Goal: Task Accomplishment & Management: Manage account settings

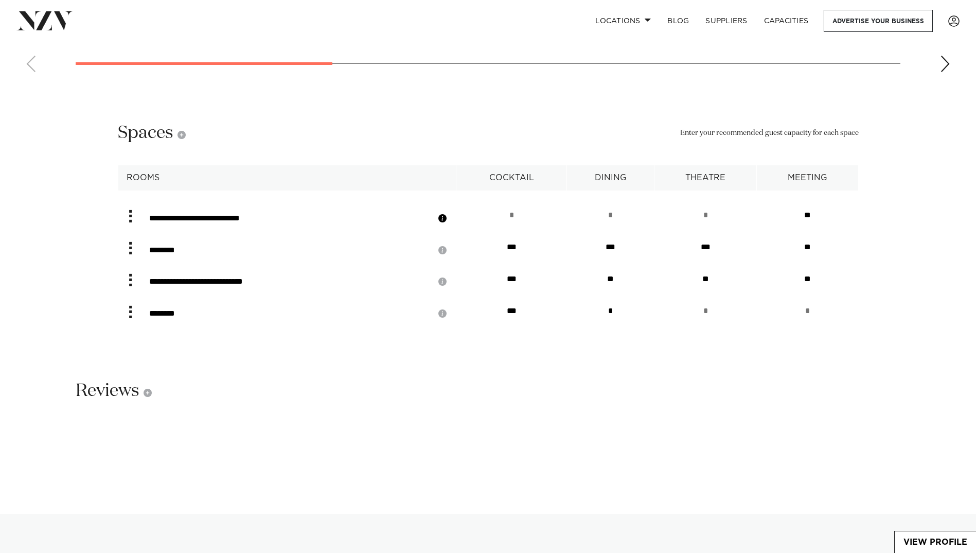
scroll to position [2021, 0]
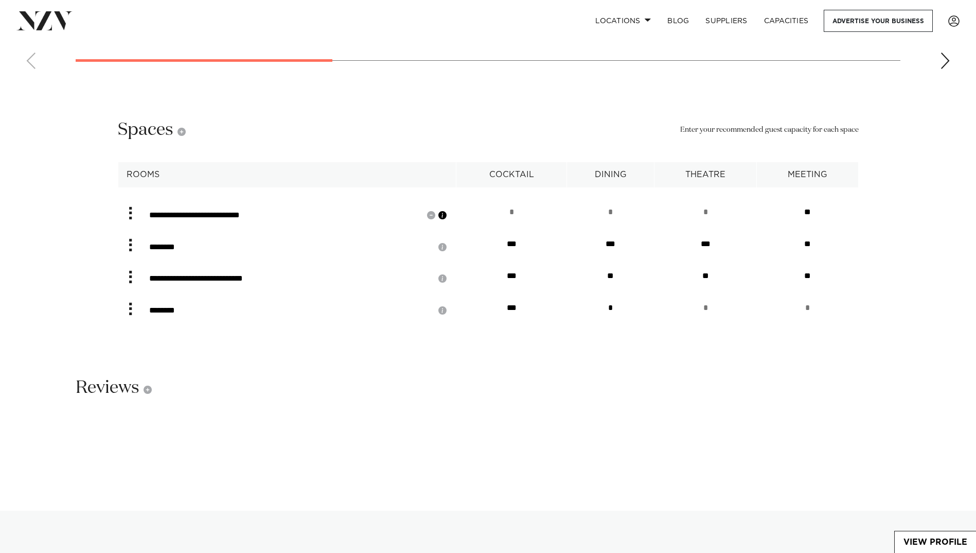
click at [448, 210] on button "button" at bounding box center [442, 215] width 10 height 10
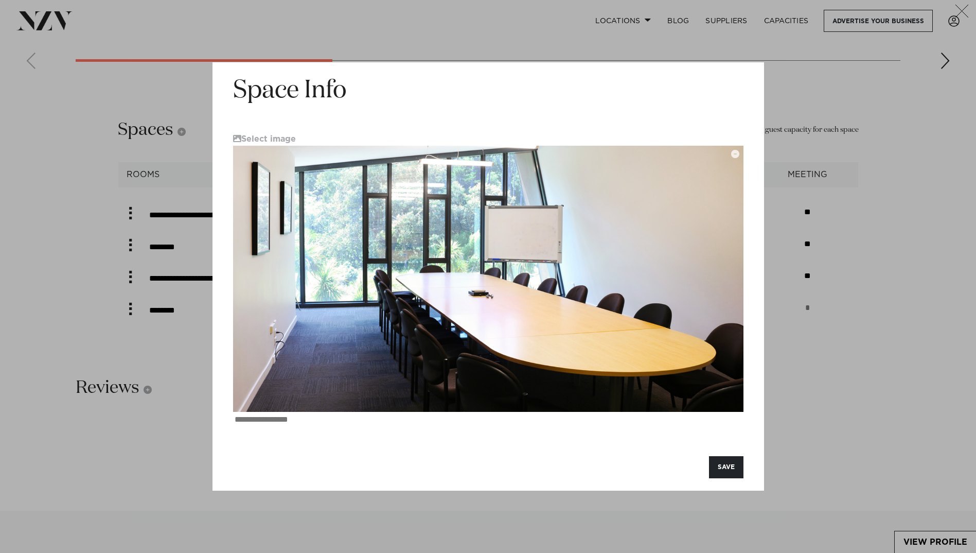
click at [962, 5] on icon "button" at bounding box center [962, 11] width 14 height 13
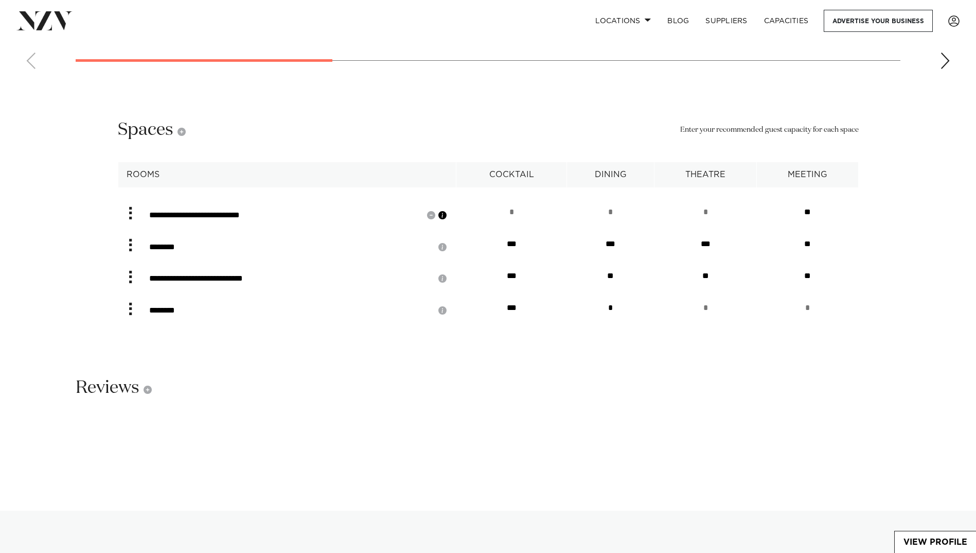
click at [448, 210] on button "button" at bounding box center [442, 215] width 10 height 10
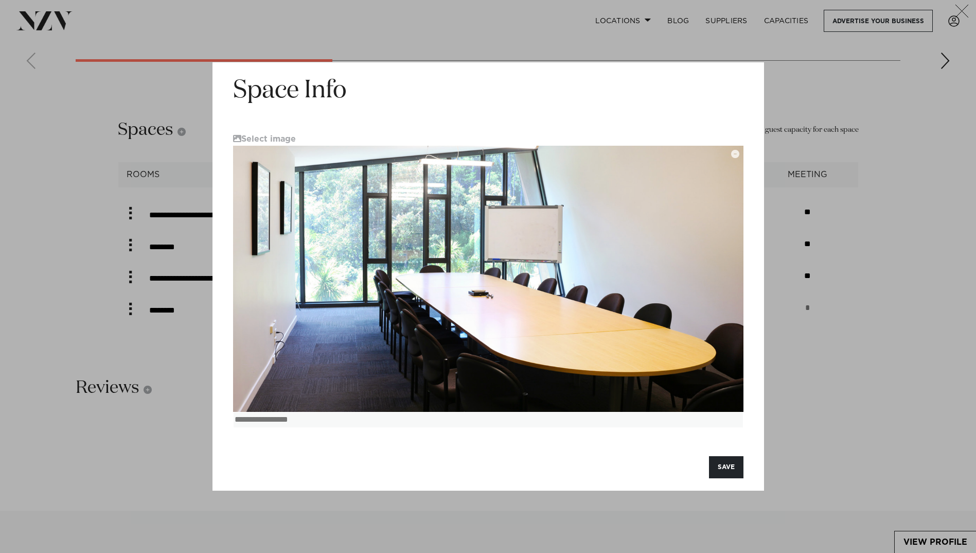
click at [303, 421] on textarea at bounding box center [488, 419] width 510 height 15
type textarea "**********"
click at [729, 464] on button "SAVE" at bounding box center [726, 467] width 34 height 22
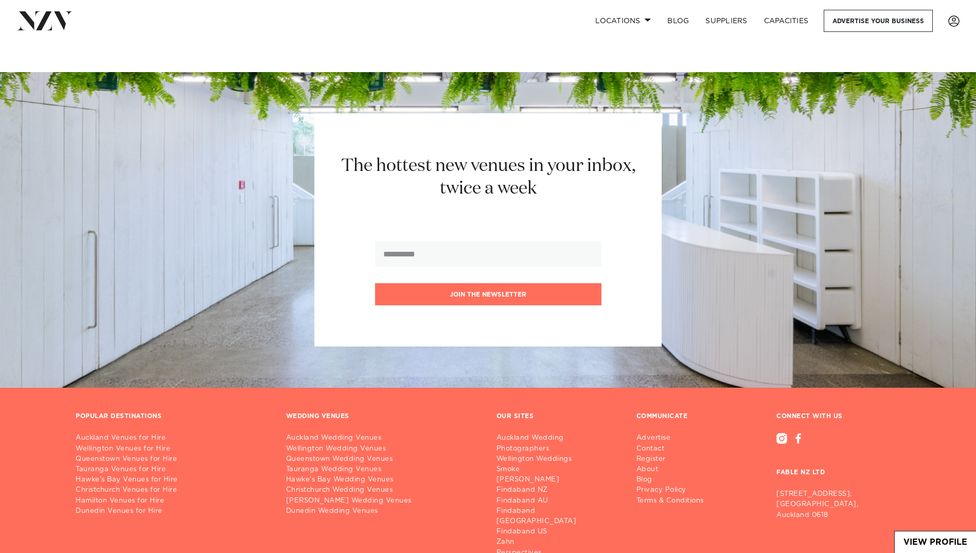
scroll to position [3048, 0]
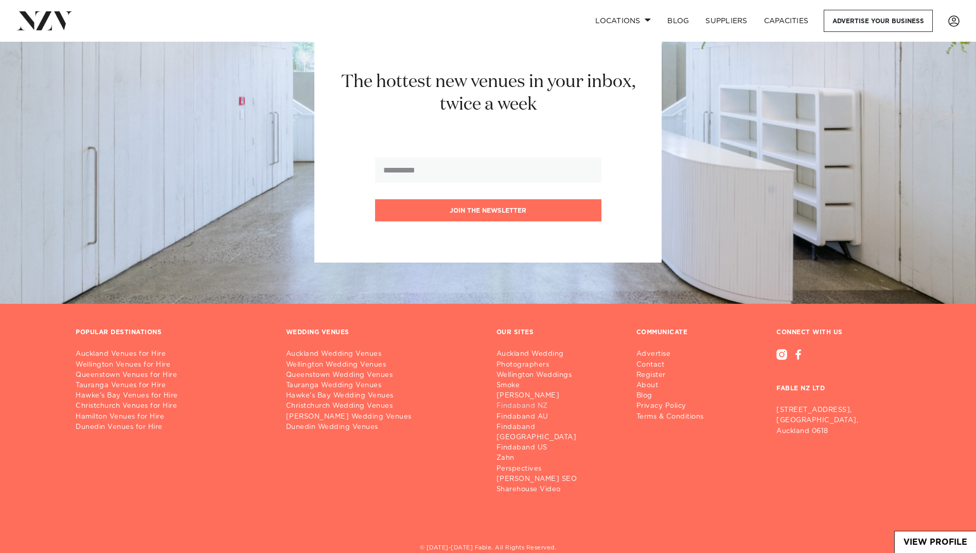
click at [520, 401] on link "Findaband NZ" at bounding box center [559, 406] width 124 height 10
click at [522, 474] on link "[PERSON_NAME] SEO" at bounding box center [559, 479] width 124 height 10
